Goal: Task Accomplishment & Management: Manage account settings

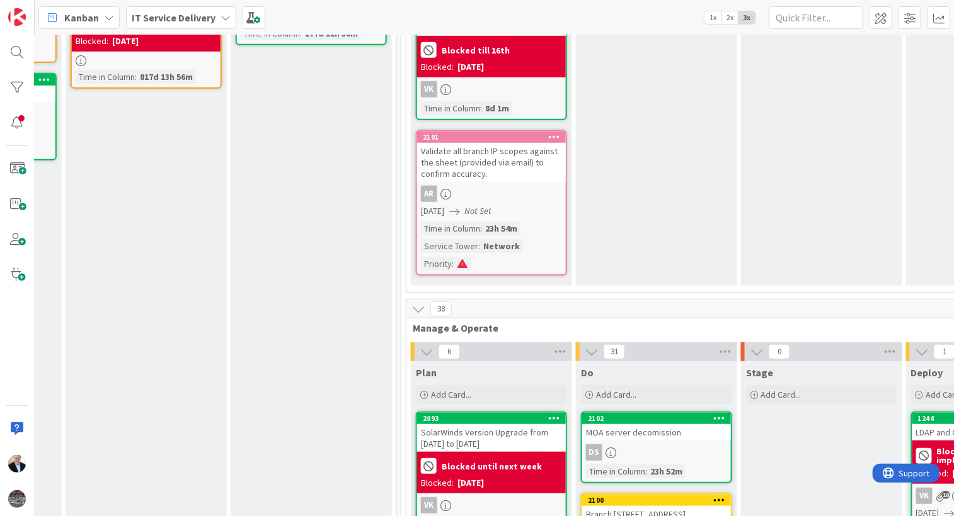
scroll to position [403, 474]
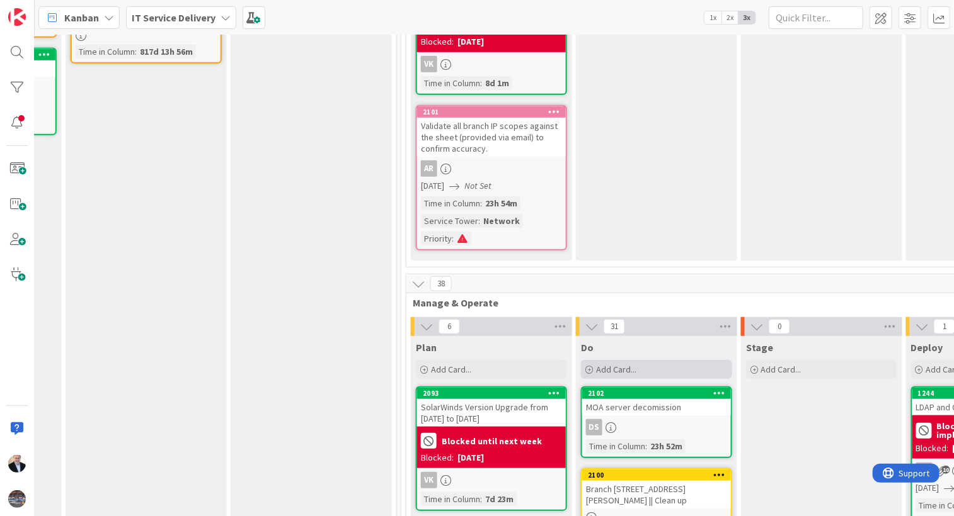
click at [659, 360] on div "Add Card..." at bounding box center [656, 369] width 151 height 19
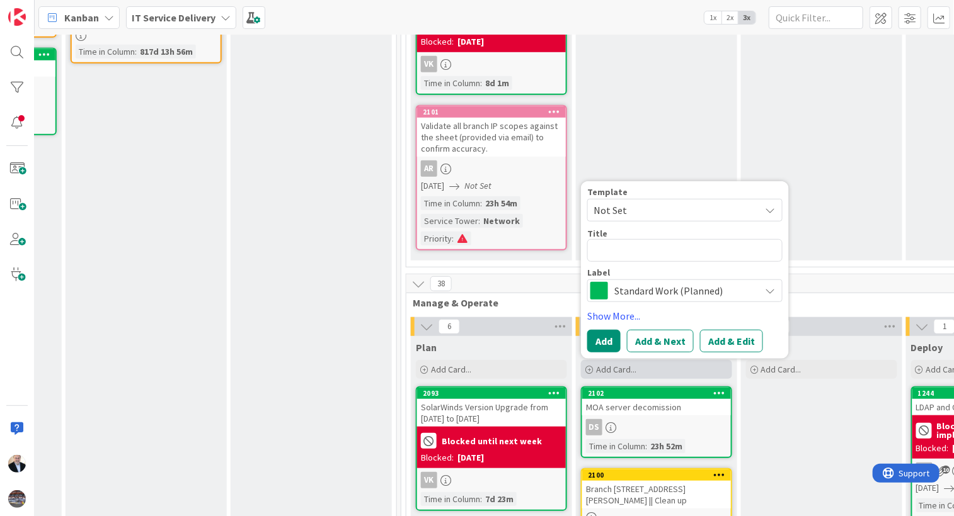
type textarea "x"
type textarea "D"
type textarea "x"
type textarea "DN"
type textarea "x"
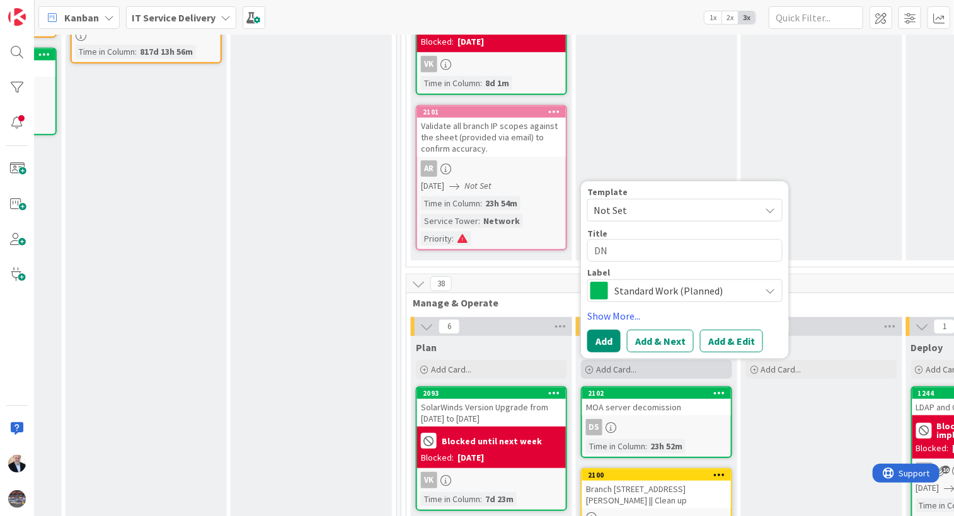
type textarea "DNO"
type textarea "x"
type textarea "DNOW"
type textarea "x"
type textarea "DNOW/"
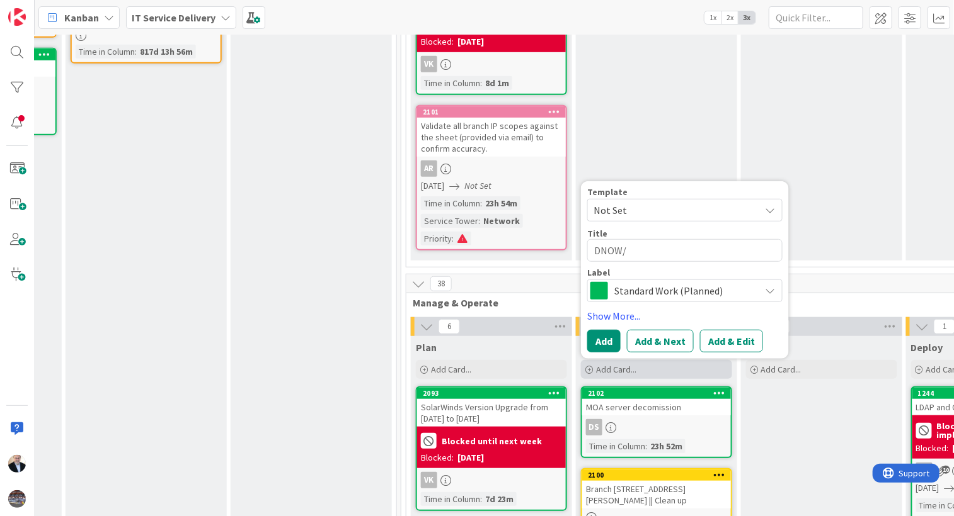
type textarea "x"
type textarea "DNOW/M"
type textarea "x"
type textarea "DNOW/MR"
type textarea "x"
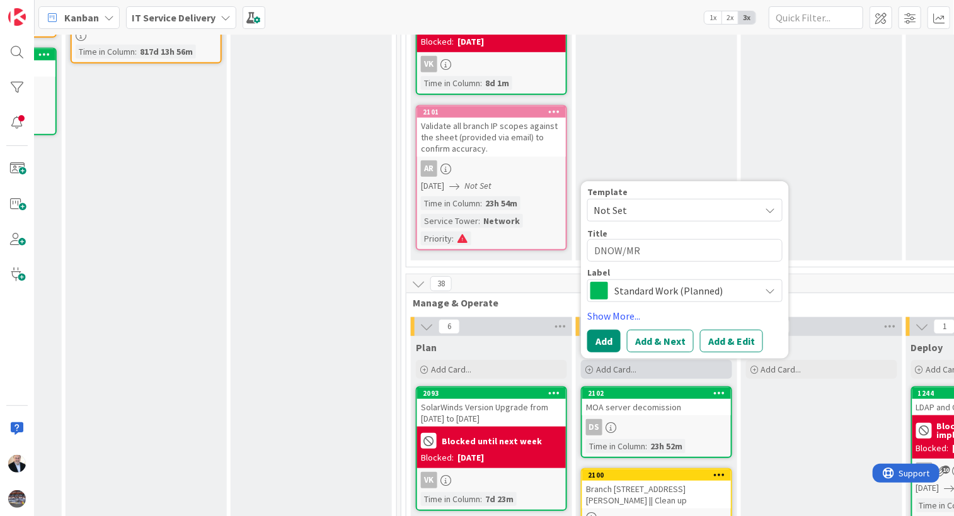
type textarea "DNOW/MRC"
type textarea "x"
type textarea "DNOW/MRCG"
type textarea "x"
type textarea "DNOW/MRCG"
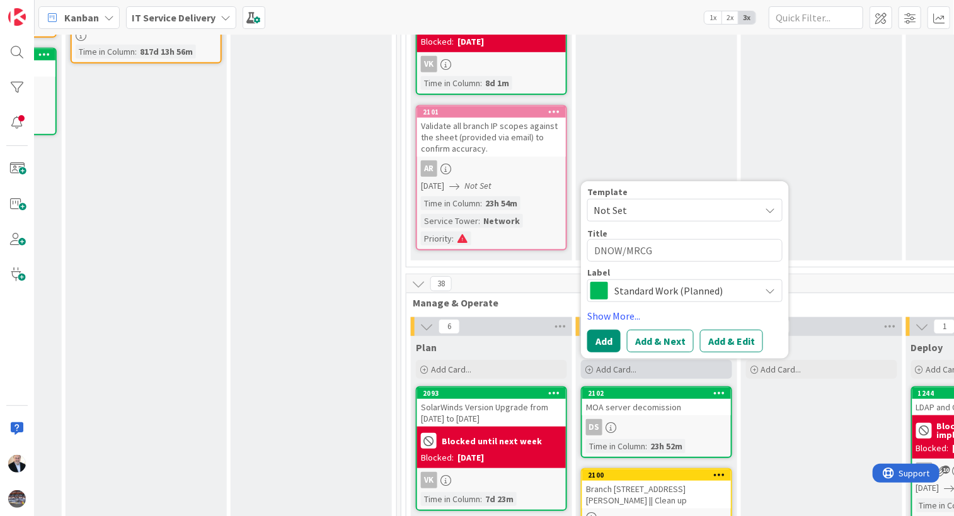
type textarea "x"
type textarea "DNOW/MRCG M"
type textarea "x"
type textarea "DNOW/MRCG M3"
type textarea "x"
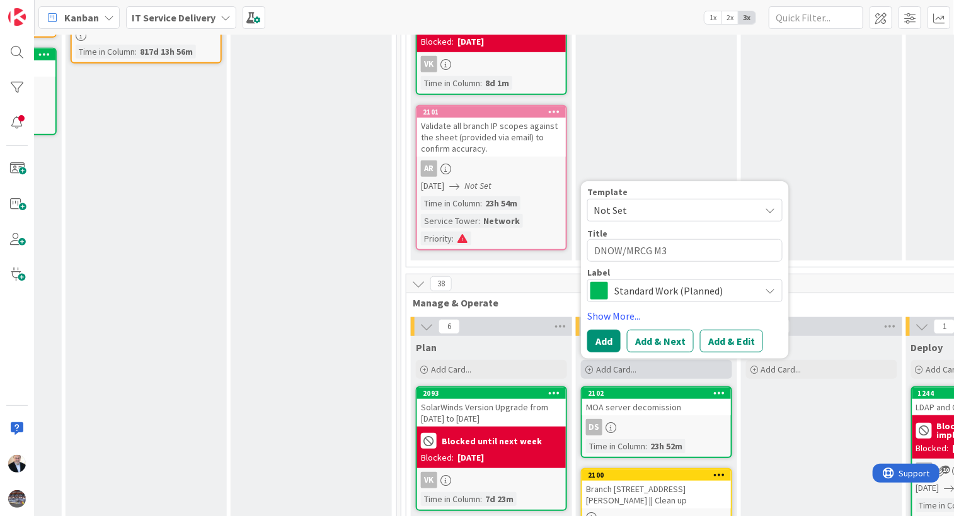
type textarea "DNOW/MRCG M36"
type textarea "x"
type textarea "DNOW/MRCG M365"
type textarea "x"
type textarea "DNOW/MRCG M365"
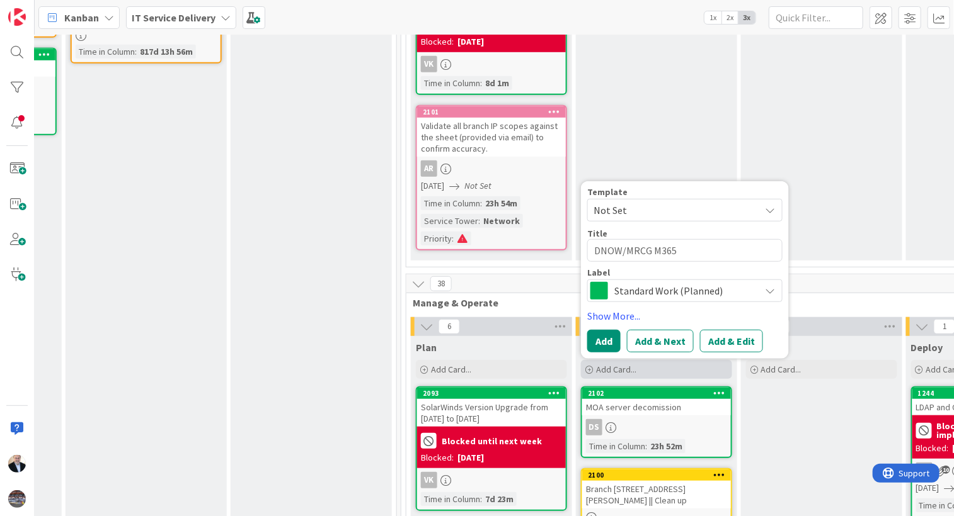
type textarea "x"
type textarea "DNOW/MRCG M365 T"
type textarea "x"
type textarea "DNOW/MRCG M365 Te"
type textarea "x"
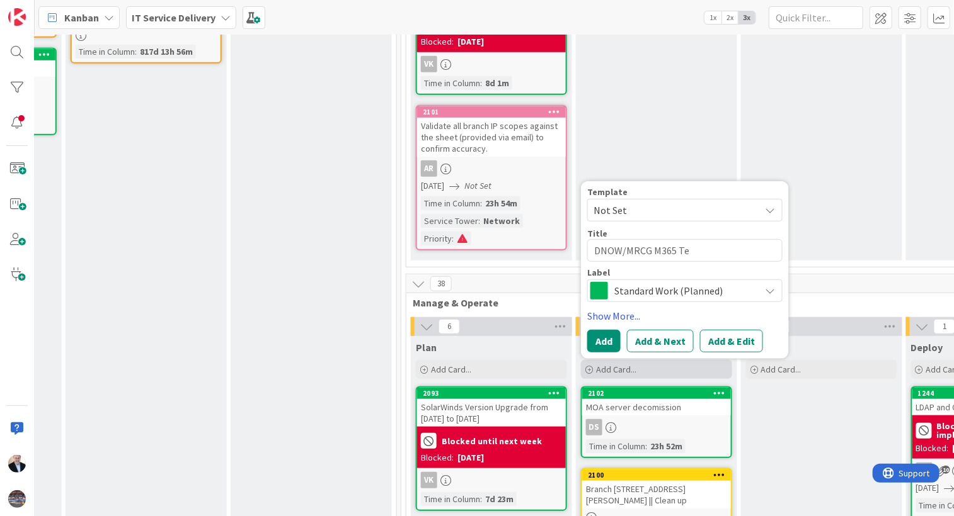
type textarea "DNOW/MRCG M365 Ten"
type textarea "x"
type textarea "DNOW/MRCG M365 [PERSON_NAME]"
type textarea "x"
type textarea "DNOW/MRCG M365 Tenan"
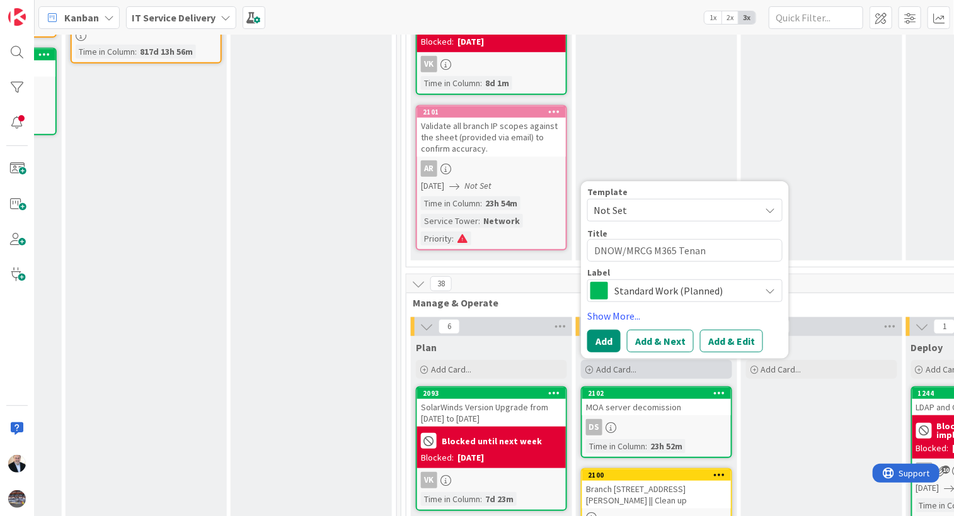
type textarea "x"
type textarea "DNOW/MRCG M365 Tenant"
type textarea "x"
type textarea "DNOW/MRCG M365 Tenant"
type textarea "x"
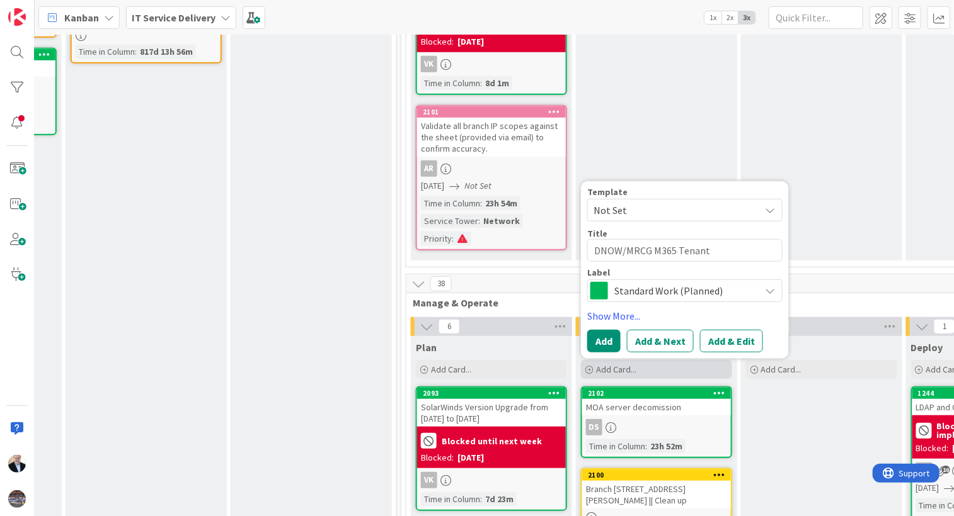
type textarea "DNOW/MRCG M365 Tenant B"
type textarea "x"
type textarea "DNOW/MRCG M365 Tenant Ba"
type textarea "x"
type textarea "DNOW/MRCG M365 Tenant Bas"
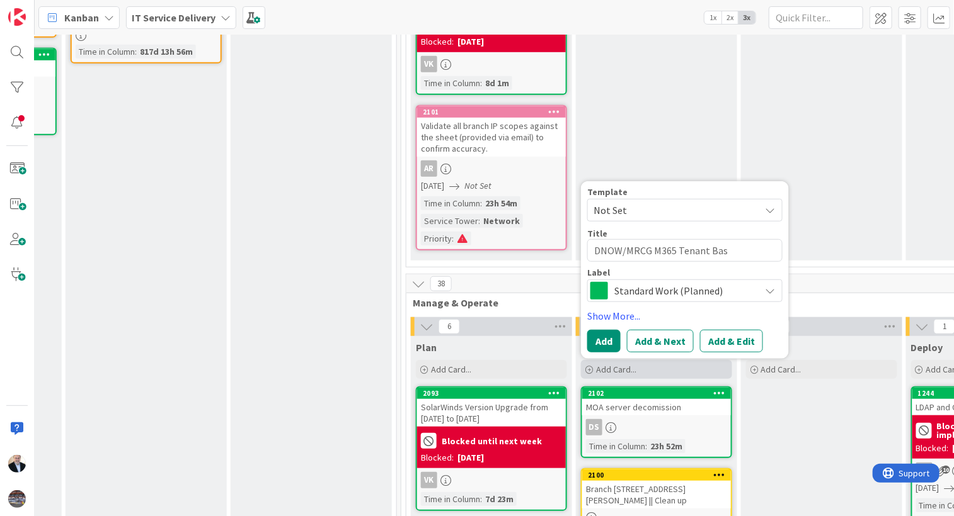
type textarea "x"
type textarea "DNOW/MRCG M365 Tenant Basi"
type textarea "x"
type textarea "DNOW/MRCG M365 Tenant Basic"
type textarea "x"
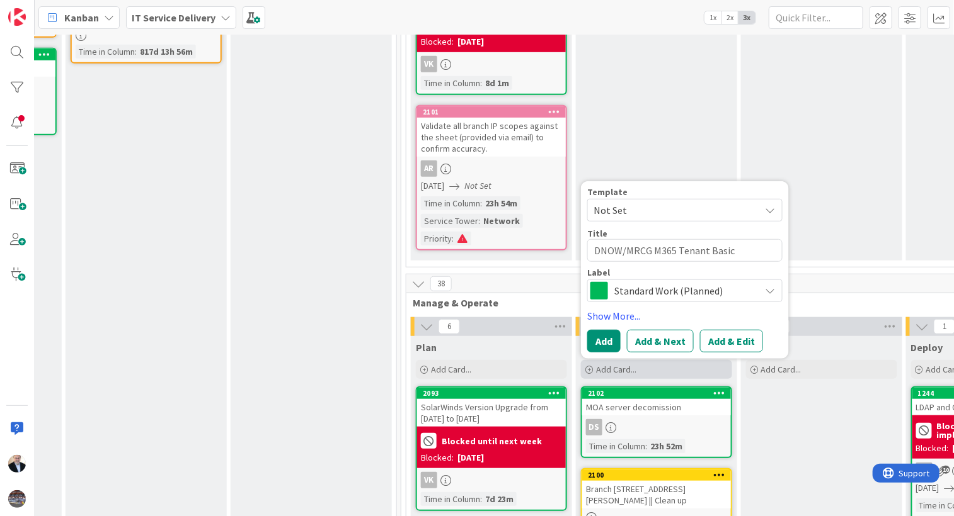
type textarea "DNOW/MRCG M365 Tenant Basic"
type textarea "x"
type textarea "DNOW/MRCG M365 Tenant Basic F"
type textarea "x"
type textarea "DNOW/MRCG M365 Tenant Basic Fe"
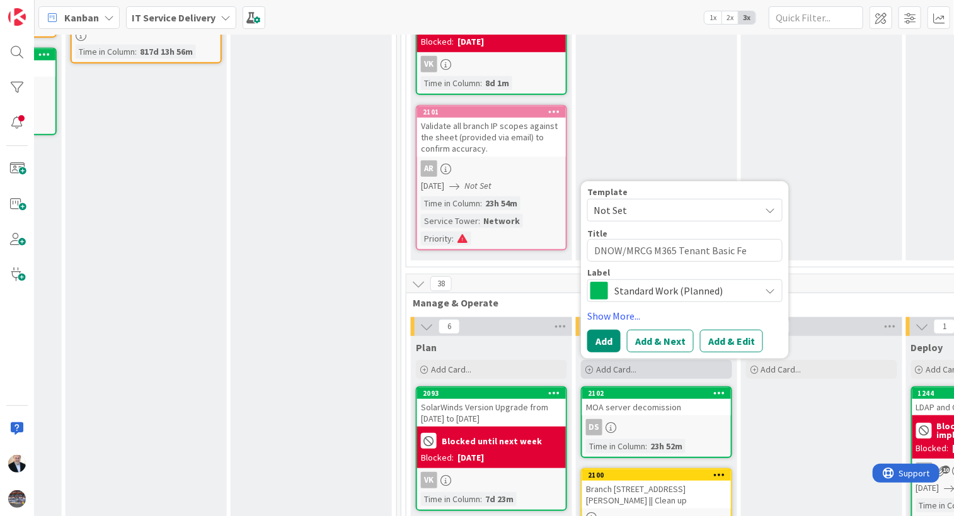
type textarea "x"
type textarea "DNOW/MRCG M365 Tenant Basic Fed"
type textarea "x"
type textarea "DNOW/MRCG M365 Tenant Basic Fede"
type textarea "x"
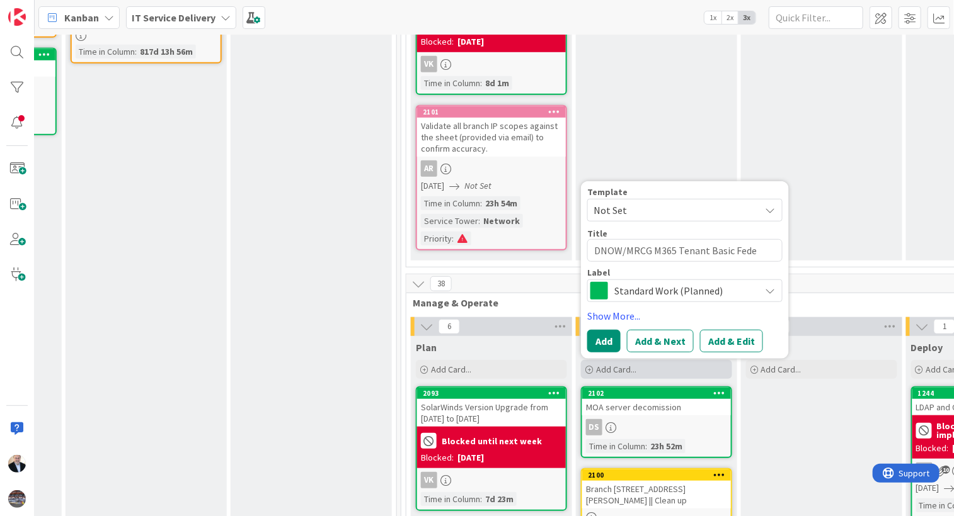
type textarea "DNOW/MRCG M365 Tenant Basic [PERSON_NAME]"
type textarea "x"
type textarea "DNOW/MRCG M365 Tenant Basic Federa"
type textarea "x"
type textarea "DNOW/MRCG M365 Tenant Basic Federat"
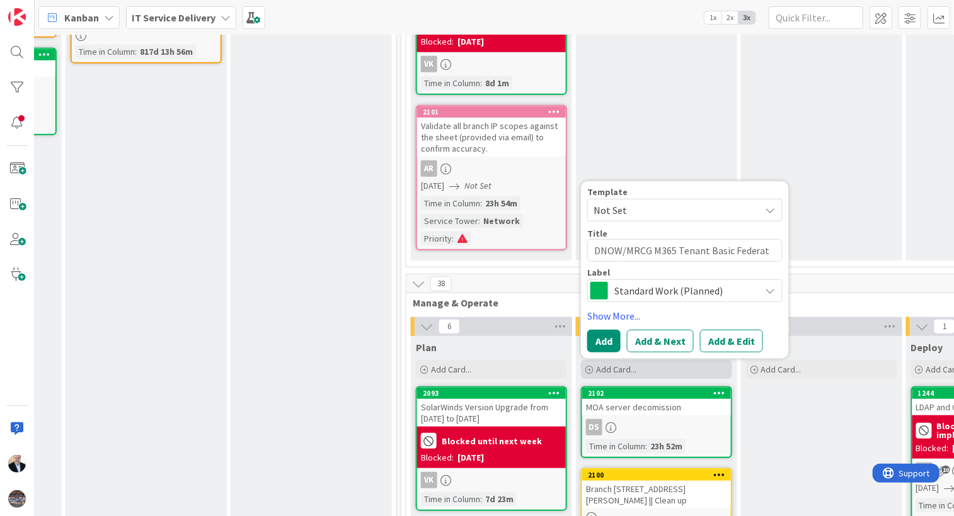
type textarea "x"
type textarea "DNOW/MRCG M365 Tenant Basic Federati"
type textarea "x"
type textarea "DNOW/MRCG M365 Tenant Basic Federatio"
type textarea "x"
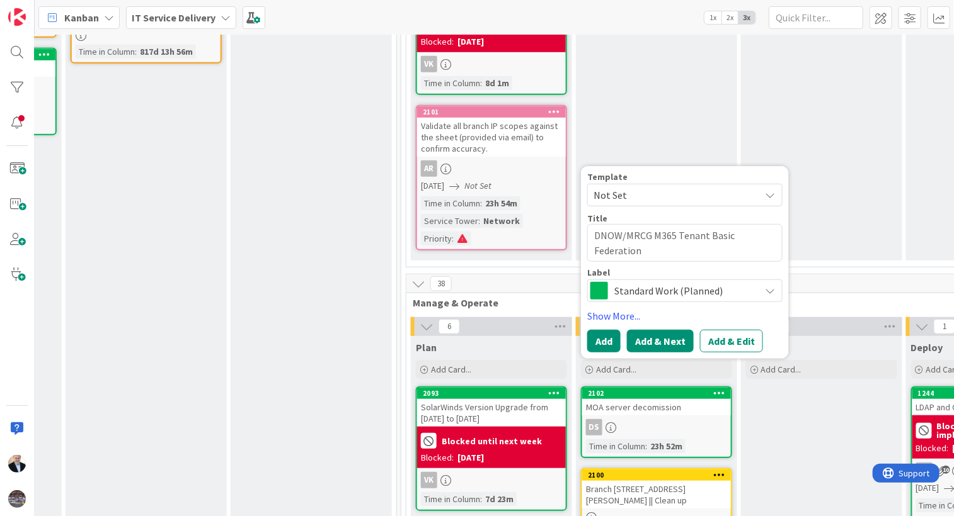
type textarea "DNOW/MRCG M365 Tenant Basic Federation"
click at [652, 330] on button "Add & Next" at bounding box center [660, 341] width 67 height 23
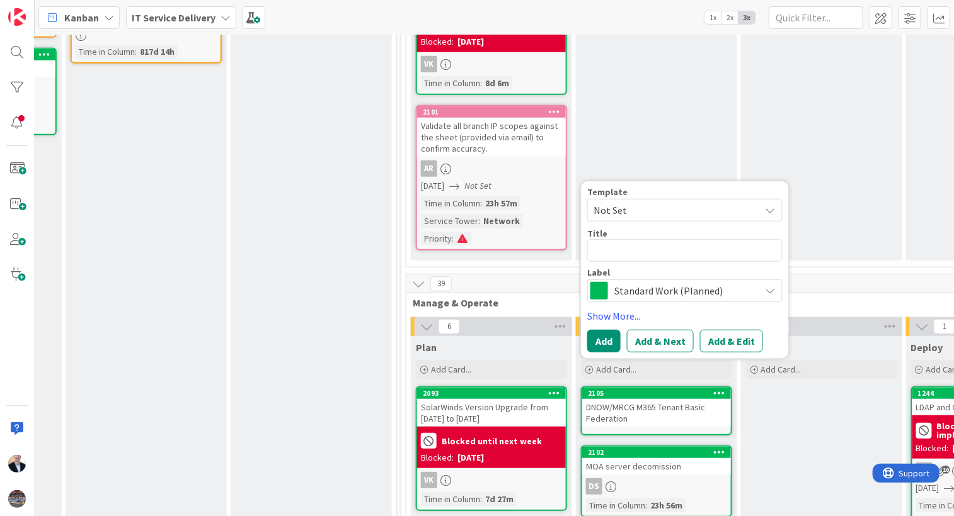
click at [654, 409] on div "DNOW/MRCG M365 Tenant Basic Federation" at bounding box center [656, 413] width 149 height 28
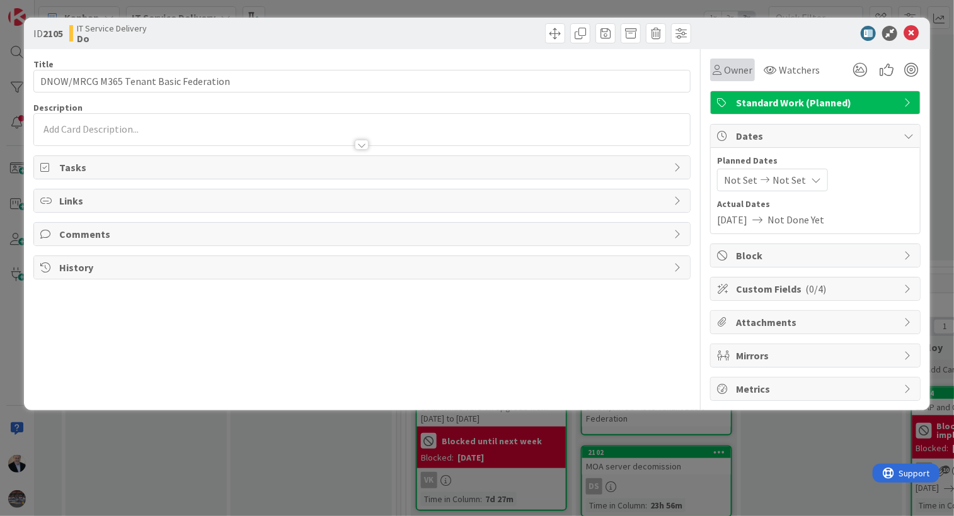
click at [737, 59] on div "Owner" at bounding box center [732, 70] width 45 height 23
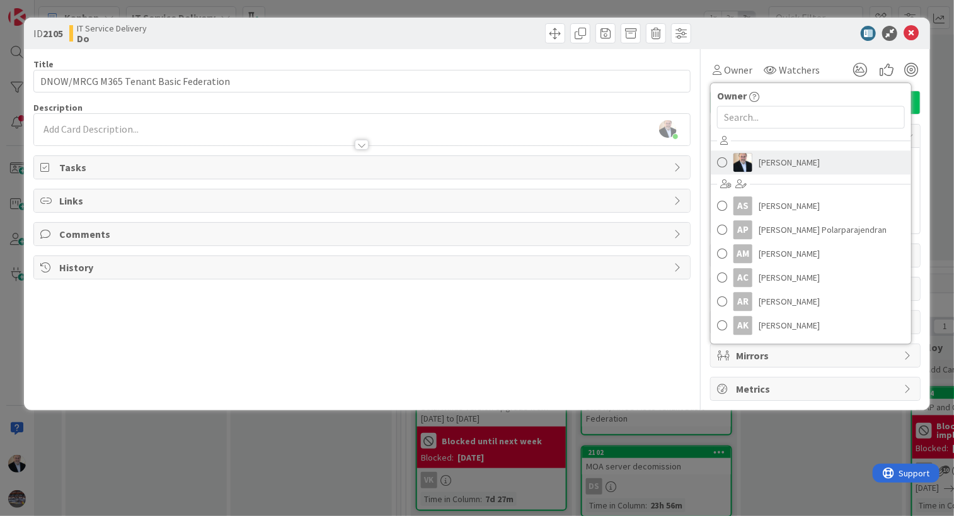
click at [741, 168] on img at bounding box center [742, 162] width 19 height 19
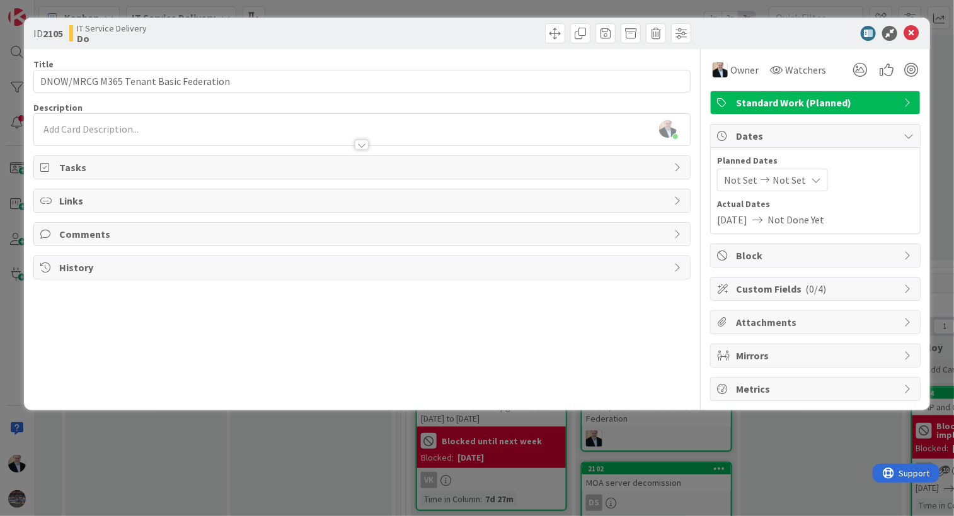
click at [336, 124] on div "[PERSON_NAME] just joined" at bounding box center [362, 129] width 656 height 31
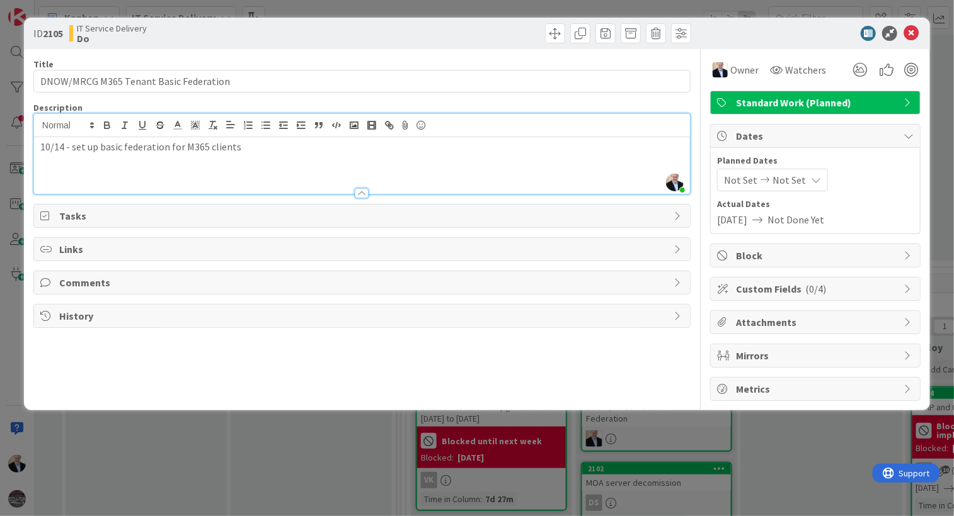
click at [759, 182] on icon at bounding box center [764, 180] width 15 height 9
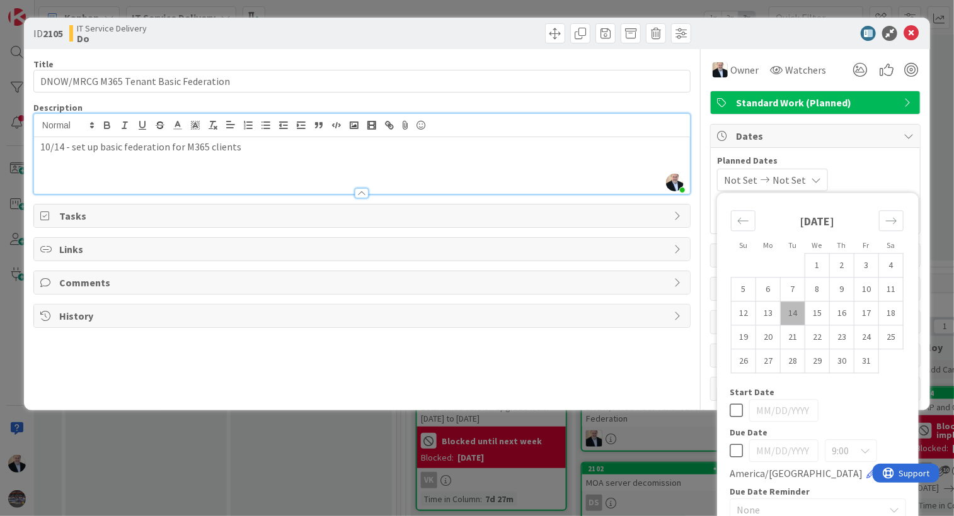
click at [780, 309] on td "14" at bounding box center [792, 314] width 25 height 24
type input "[DATE]"
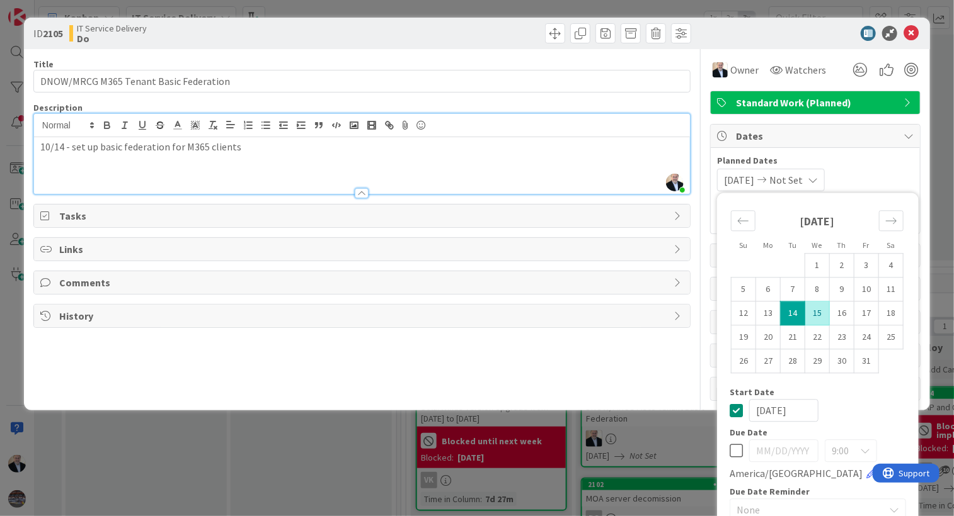
click at [809, 312] on td "15" at bounding box center [817, 314] width 25 height 24
type input "[DATE]"
click at [869, 178] on div "[DATE] [DATE] Su Mo Tu We Th Fr Sa [DATE] 1 2 3 4 5 6 7 8 9 10 11 12 13 14 15 1…" at bounding box center [815, 180] width 197 height 23
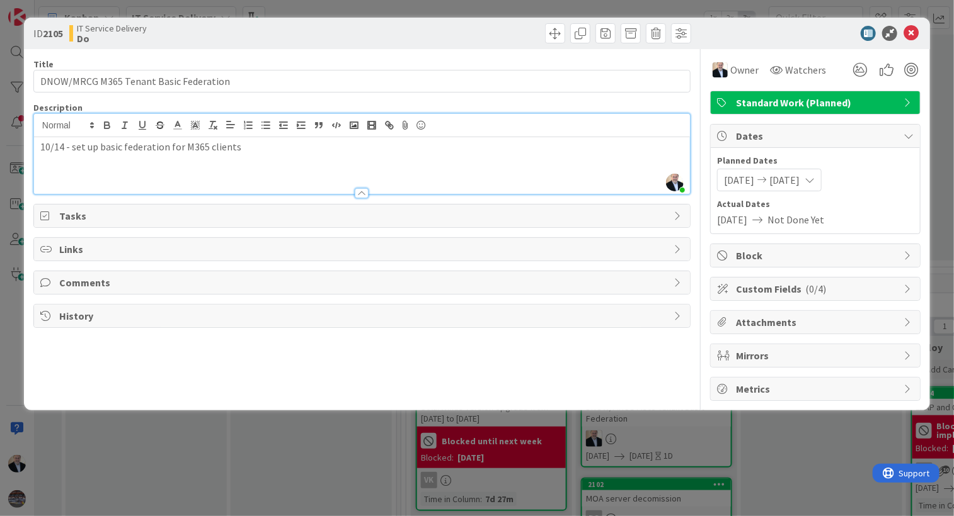
click at [859, 289] on span "Custom Fields ( 0/4 )" at bounding box center [816, 289] width 161 height 15
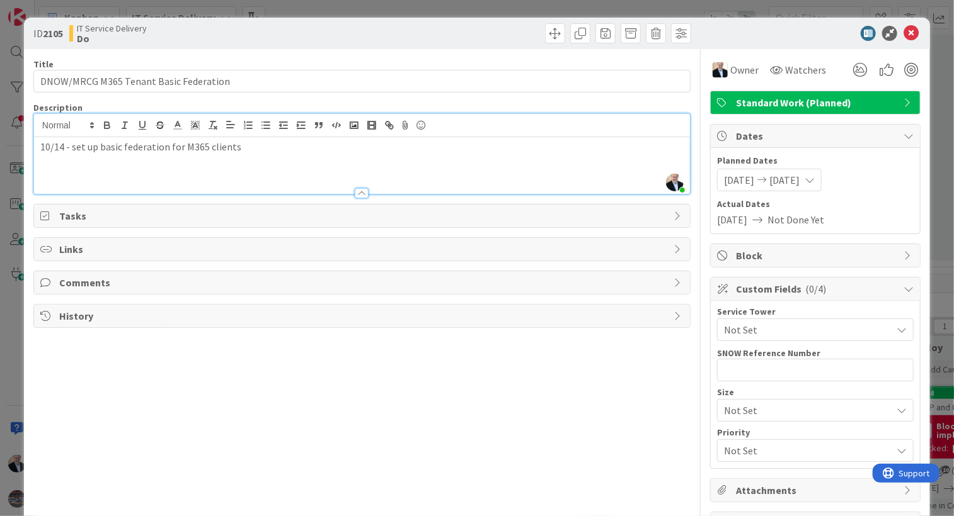
click at [780, 324] on span "Not Set" at bounding box center [808, 329] width 168 height 15
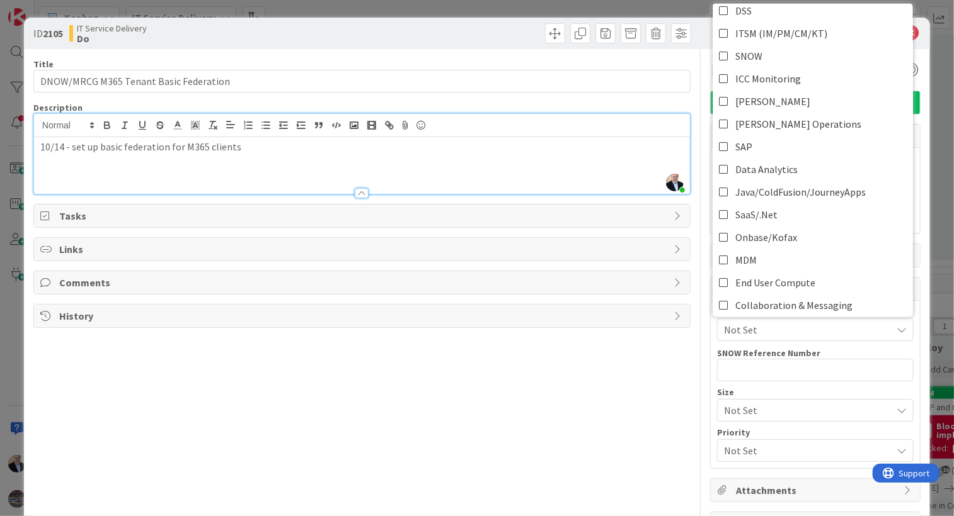
scroll to position [285, 0]
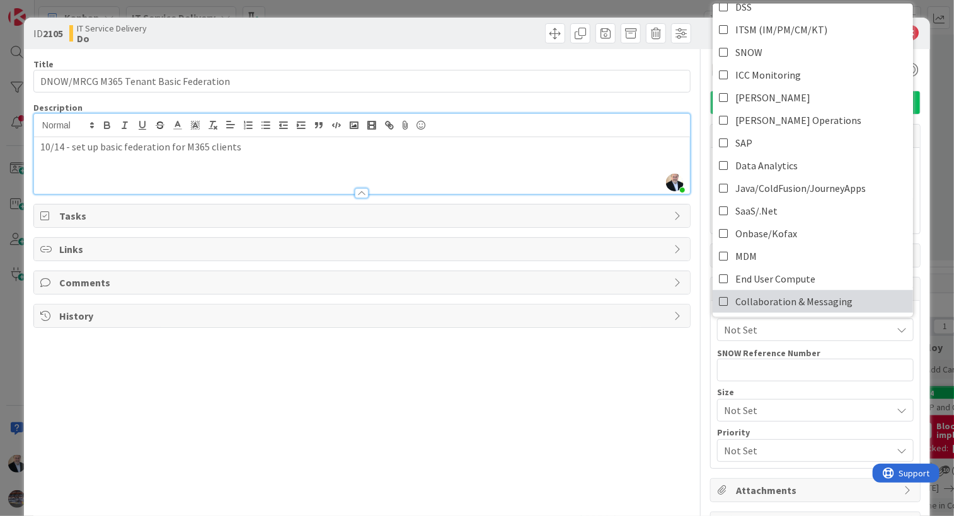
click at [806, 294] on span "Collaboration & Messaging" at bounding box center [793, 301] width 117 height 19
click at [743, 407] on span "Not Set" at bounding box center [804, 411] width 161 height 18
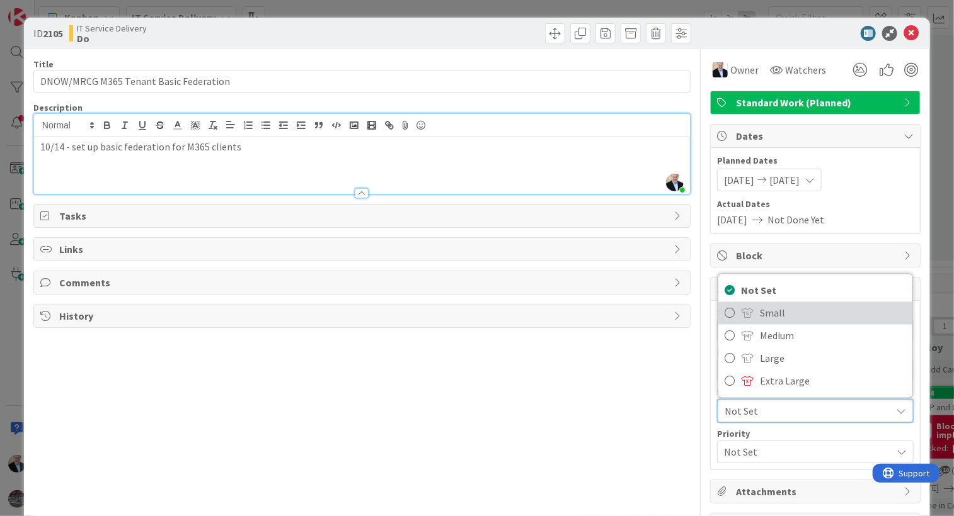
click at [762, 307] on span "Small" at bounding box center [833, 313] width 146 height 19
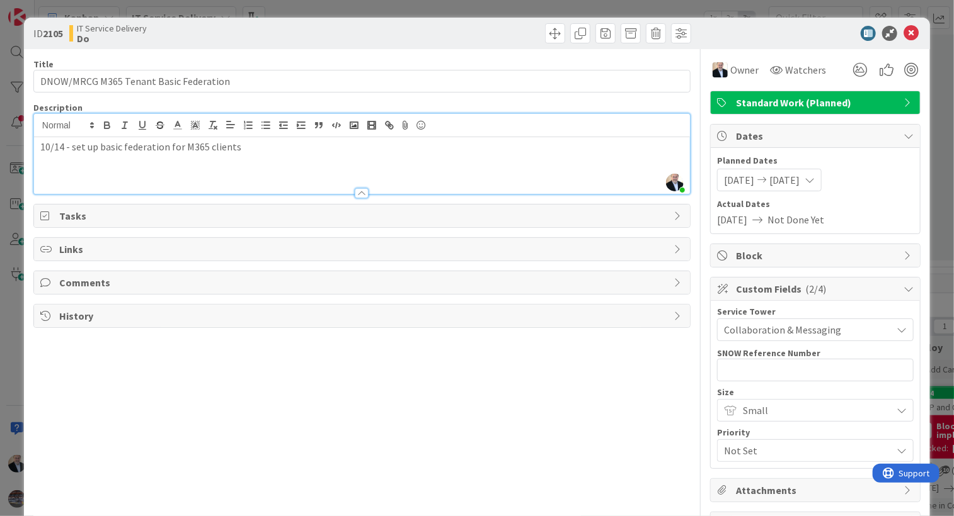
click at [763, 442] on span "Not Set" at bounding box center [804, 451] width 161 height 18
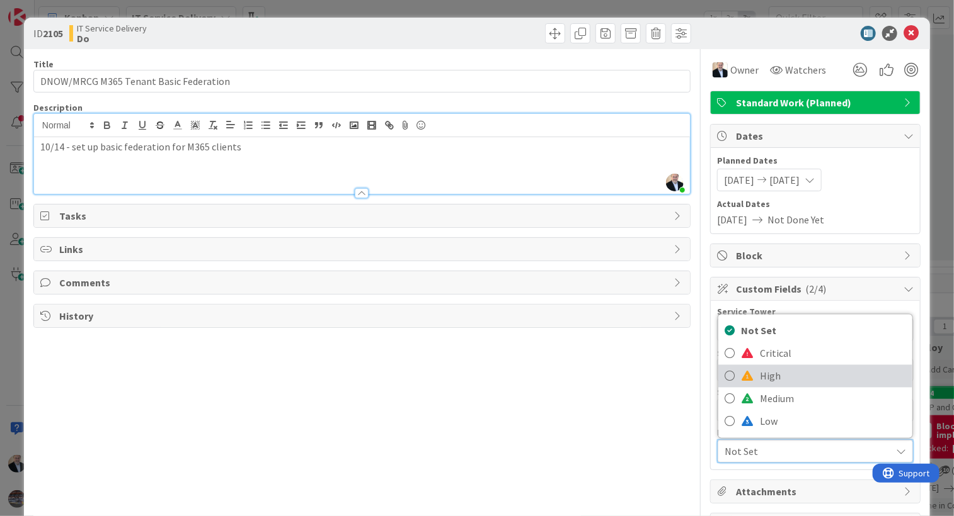
click at [762, 380] on span "High" at bounding box center [833, 376] width 146 height 19
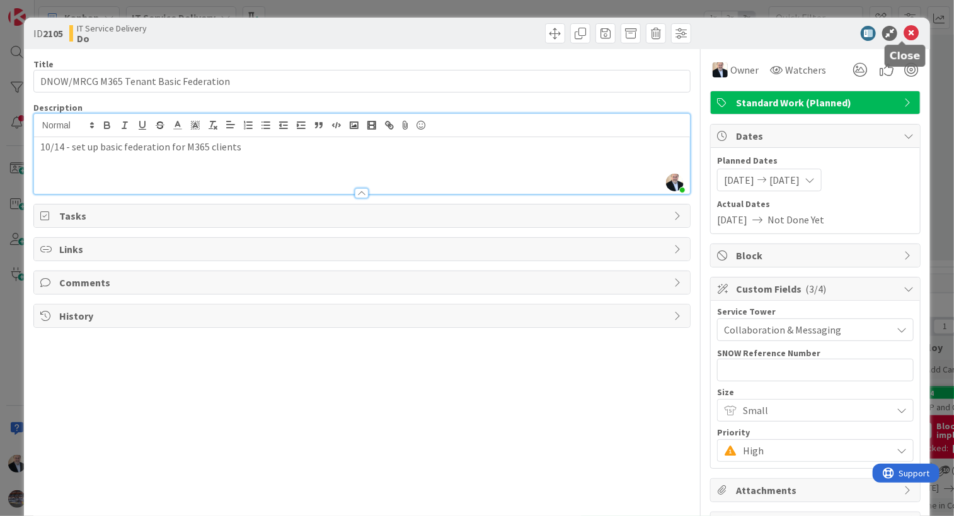
click at [903, 32] on icon at bounding box center [910, 33] width 15 height 15
